Goal: Task Accomplishment & Management: Use online tool/utility

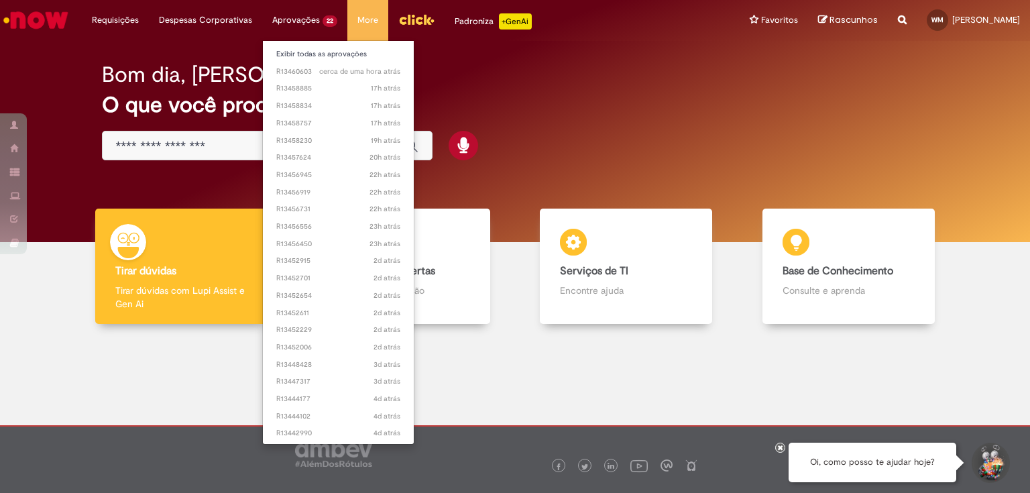
click at [149, 20] on li "Aprovações 22 Exibir todas as aprovações cerca de uma hora atrás cerca de uma h…" at bounding box center [115, 20] width 67 height 40
click at [306, 280] on span "2d atrás 2 dias atrás R13452701" at bounding box center [338, 278] width 124 height 11
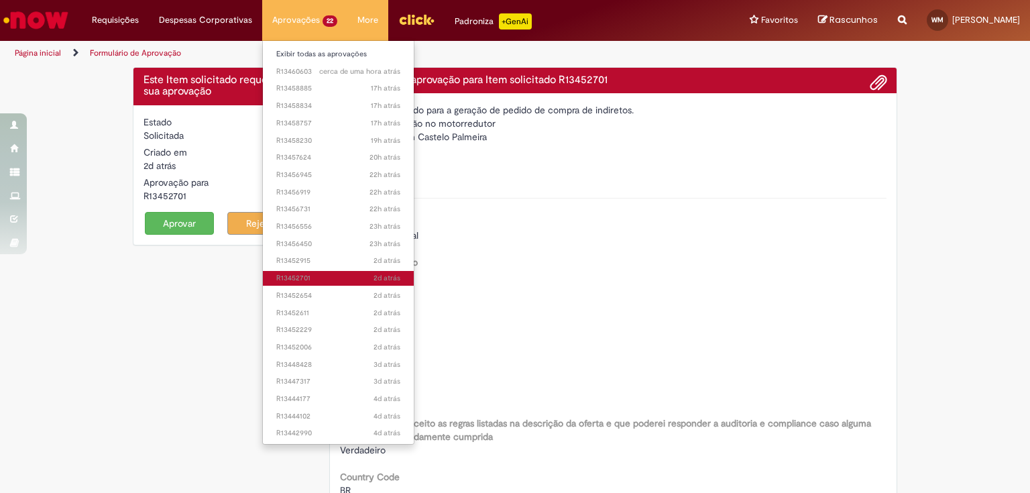
click at [306, 280] on span "2d atrás 2 dias atrás R13452701" at bounding box center [338, 278] width 124 height 11
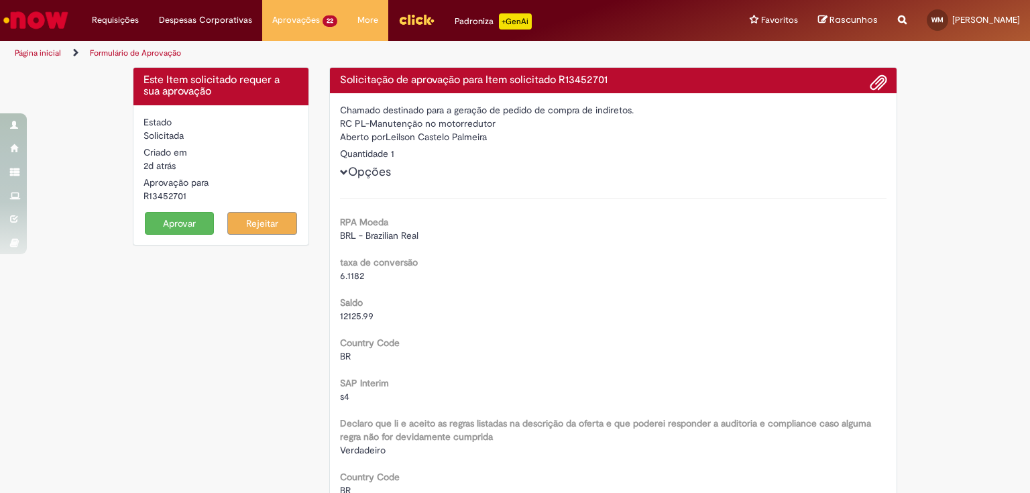
click at [182, 223] on button "Aprovar" at bounding box center [180, 223] width 70 height 23
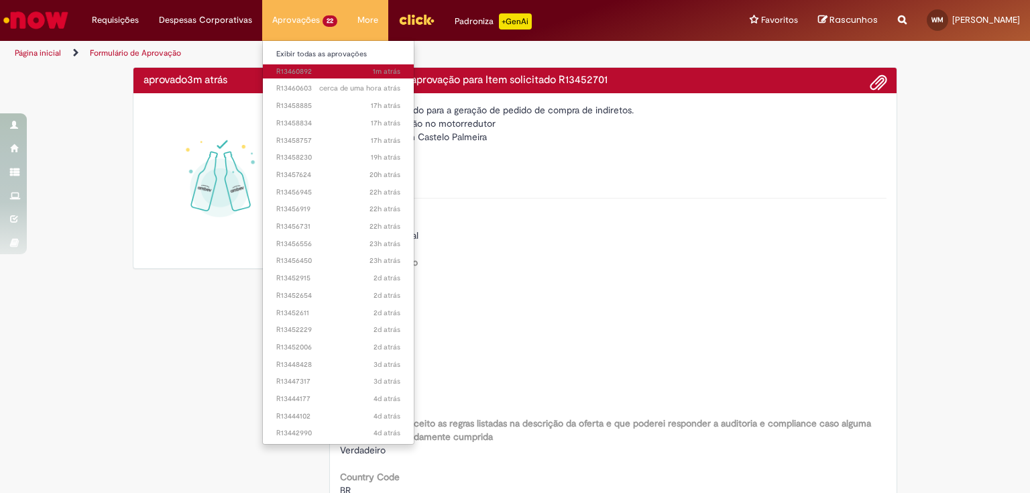
click at [294, 72] on span "1m atrás 1m atrás R13460892" at bounding box center [338, 71] width 124 height 11
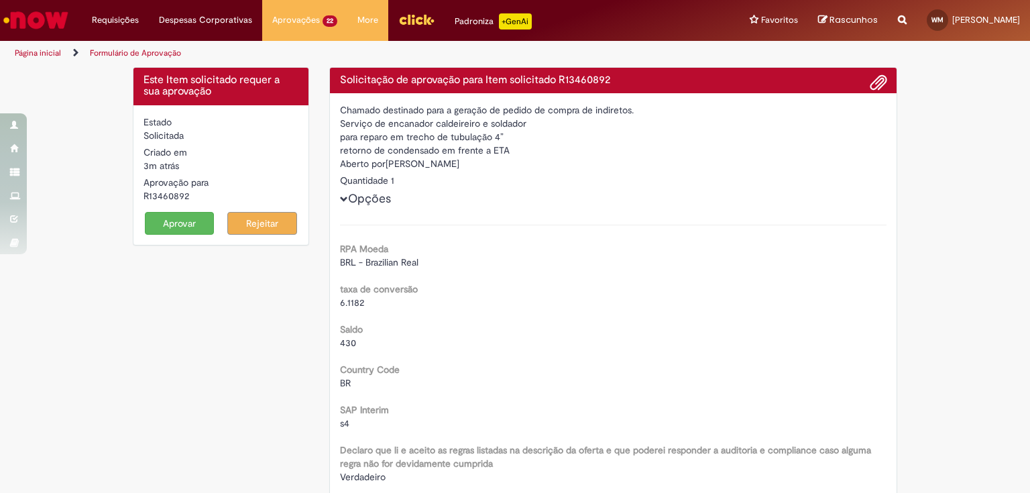
click at [182, 225] on button "Aprovar" at bounding box center [180, 223] width 70 height 23
